Goal: Task Accomplishment & Management: Use online tool/utility

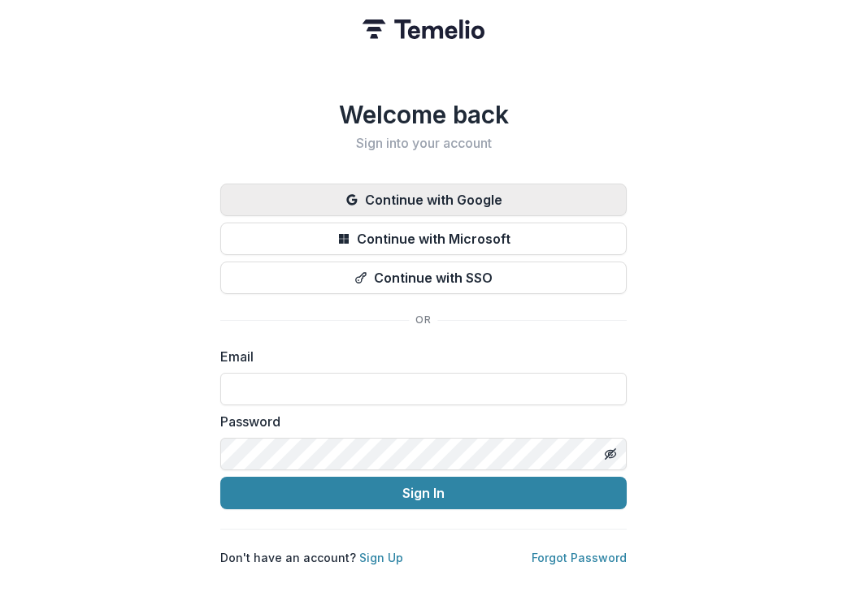
click at [420, 184] on button "Continue with Google" at bounding box center [423, 200] width 406 height 33
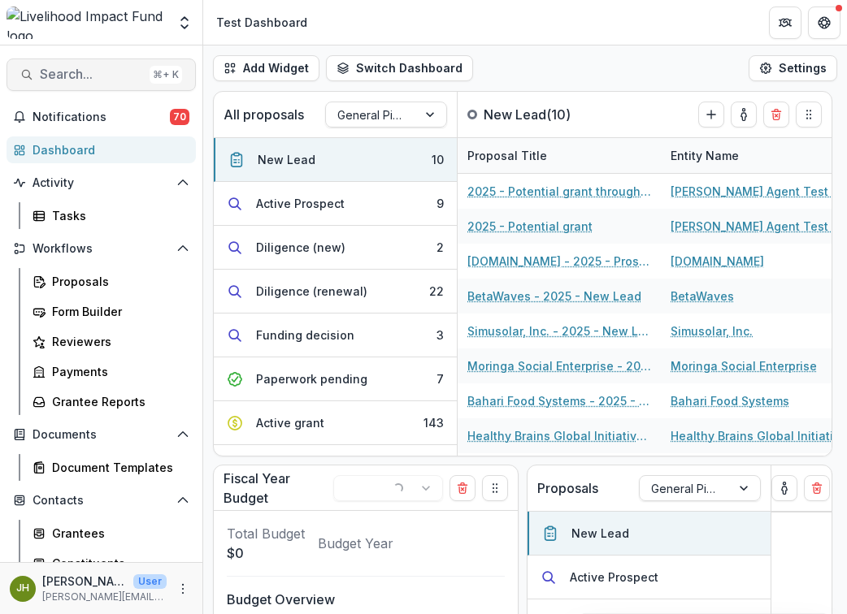
click at [67, 60] on button "Search... ⌘ + K" at bounding box center [101, 75] width 189 height 33
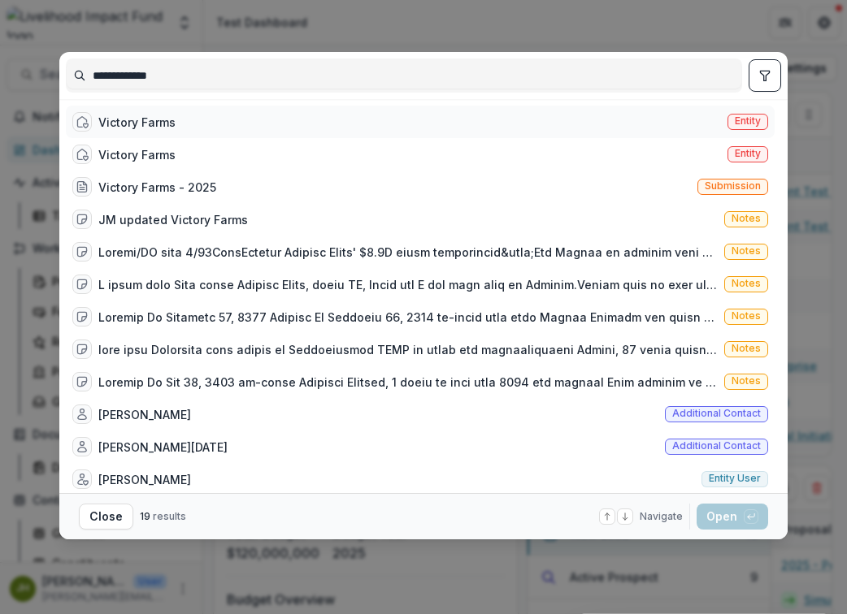
type input "**********"
click at [141, 122] on div "Victory Farms" at bounding box center [136, 122] width 77 height 17
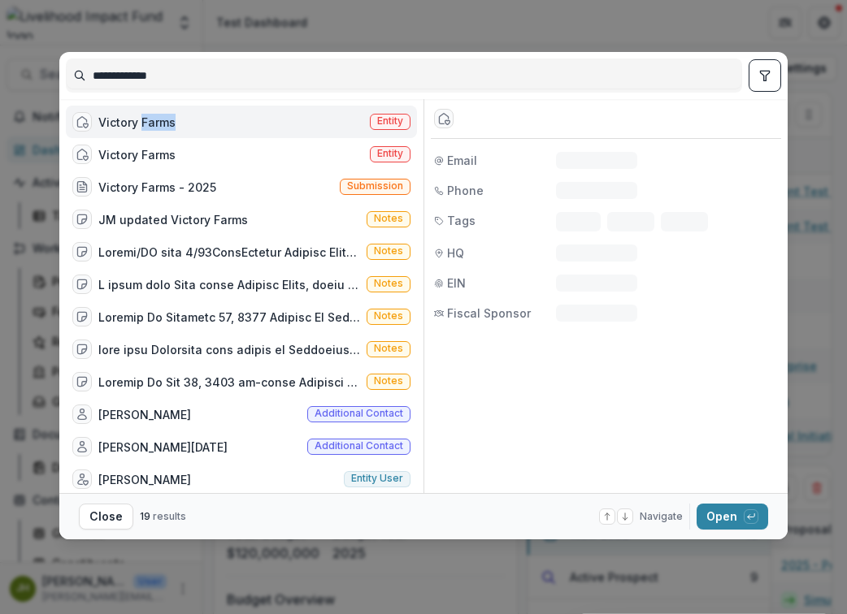
click at [141, 122] on div "Victory Farms" at bounding box center [136, 122] width 77 height 17
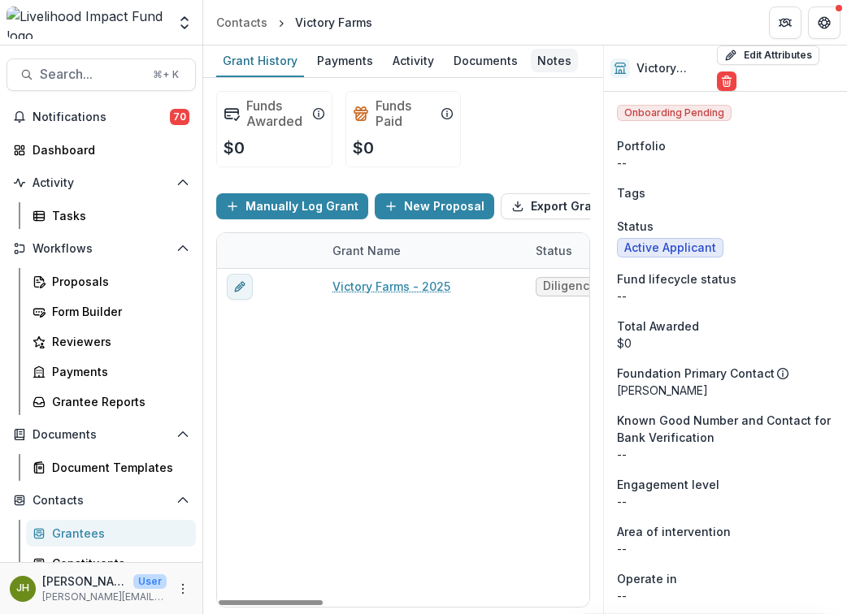
click at [549, 66] on div "Notes" at bounding box center [554, 61] width 47 height 24
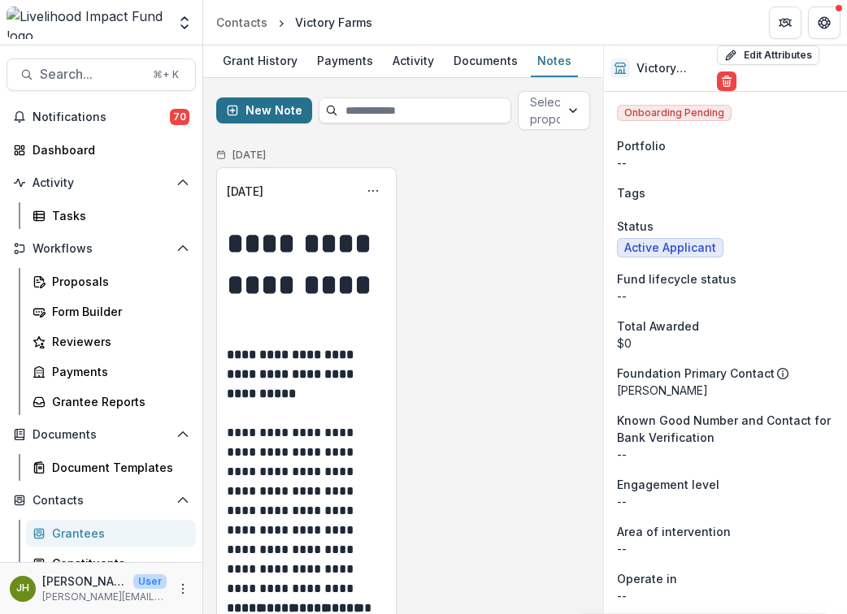
click at [266, 112] on button "New Note" at bounding box center [264, 111] width 96 height 26
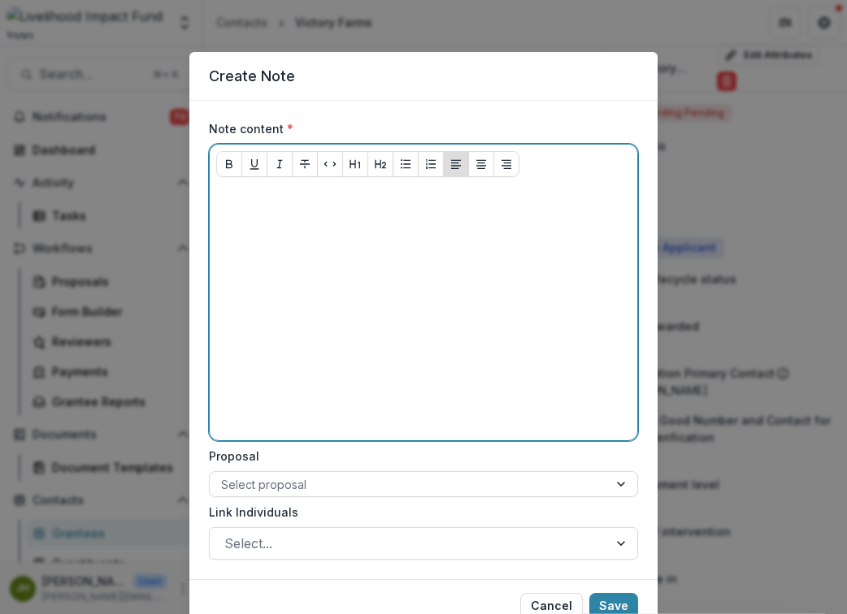
click at [298, 224] on div at bounding box center [423, 312] width 415 height 244
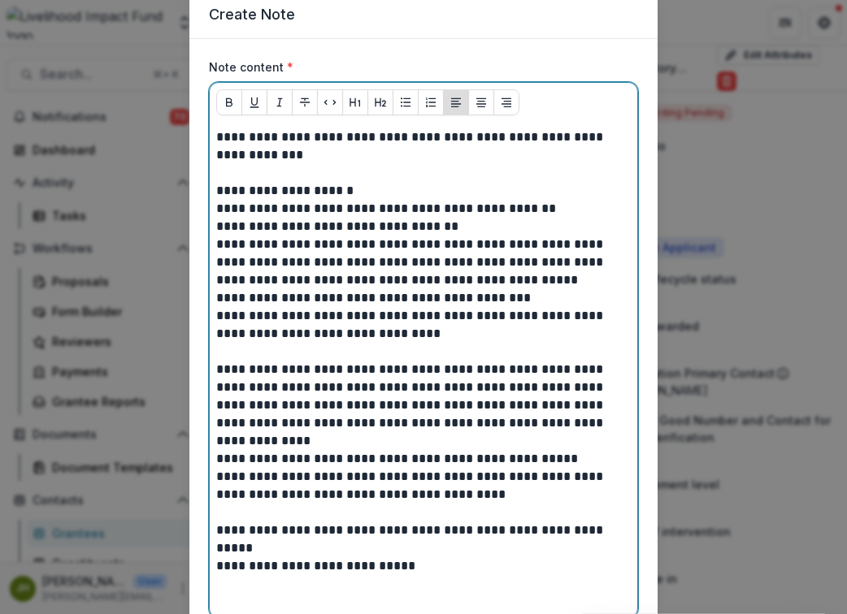
scroll to position [309, 0]
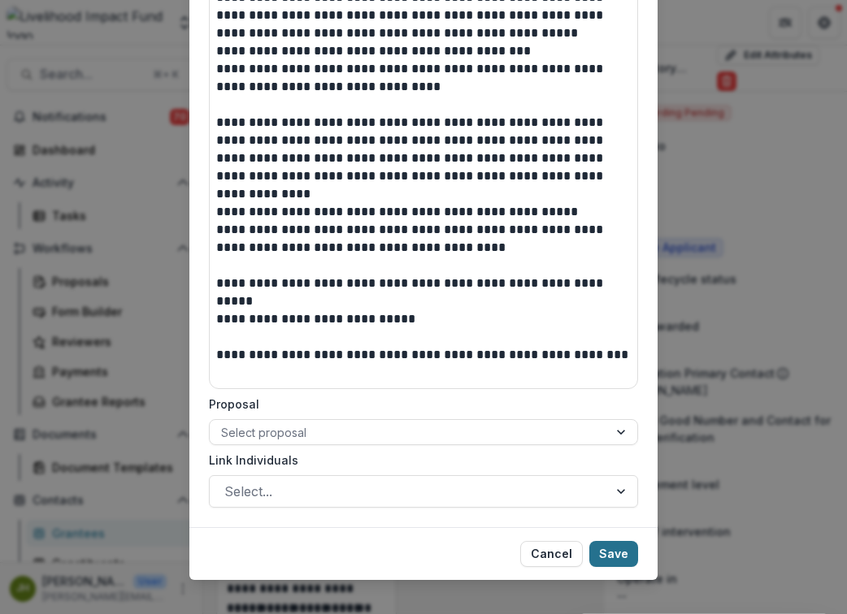
click at [612, 545] on button "Save" at bounding box center [613, 554] width 49 height 26
